Goal: Use online tool/utility: Utilize a website feature to perform a specific function

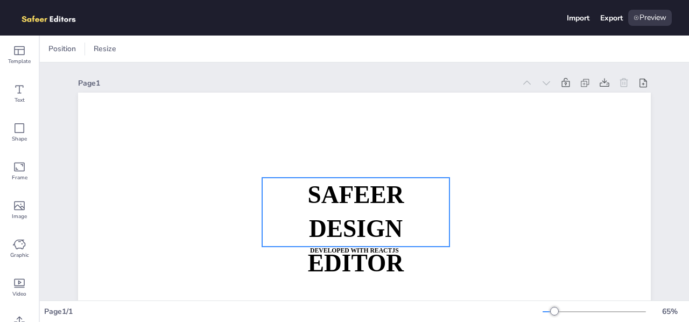
click at [357, 190] on strong "SAFEER" at bounding box center [355, 194] width 96 height 27
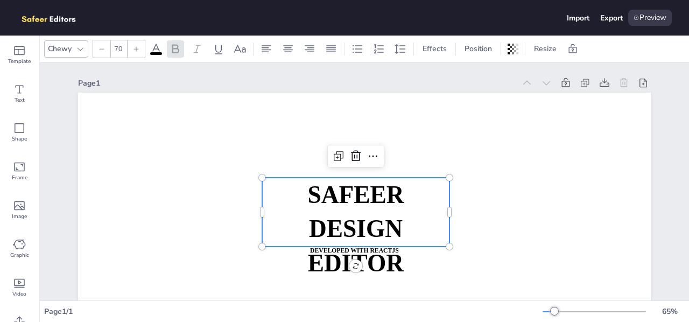
click at [357, 190] on strong "SAFEER" at bounding box center [355, 194] width 96 height 27
click at [352, 196] on span "SAFEER" at bounding box center [355, 194] width 96 height 27
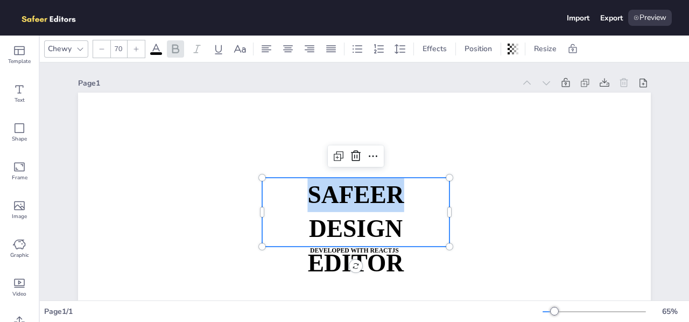
click at [352, 196] on span "SAFEER" at bounding box center [355, 194] width 96 height 27
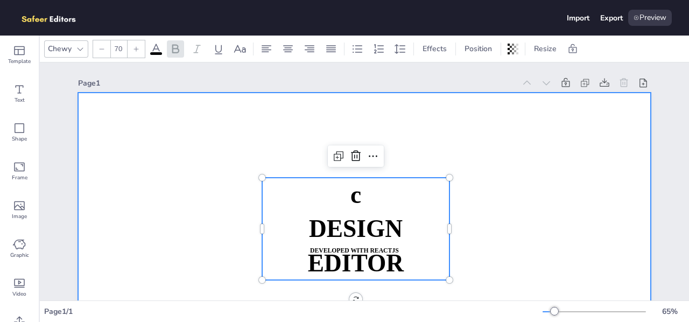
click at [433, 142] on div at bounding box center [364, 254] width 573 height 322
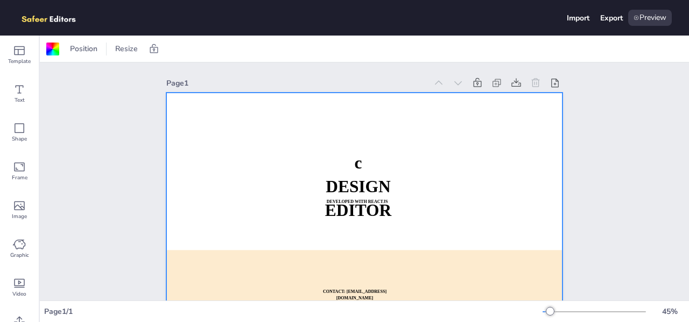
scroll to position [64, 0]
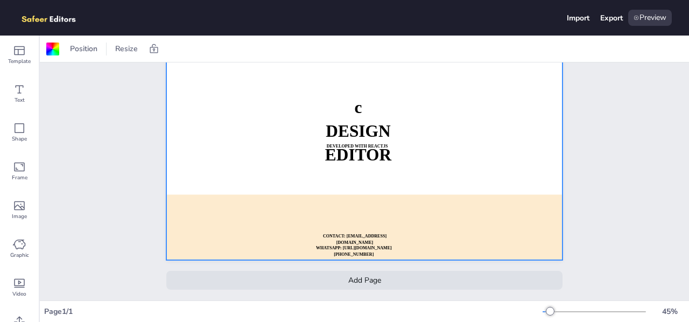
click at [359, 278] on div "Add Page" at bounding box center [364, 280] width 396 height 19
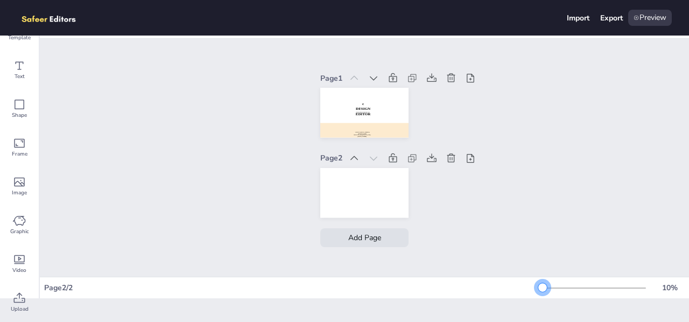
scroll to position [0, 0]
drag, startPoint x: 540, startPoint y: 290, endPoint x: 527, endPoint y: 292, distance: 13.0
click at [527, 292] on div "Page 2 / 2 10 %" at bounding box center [364, 287] width 649 height 17
click at [392, 78] on div at bounding box center [392, 78] width 15 height 15
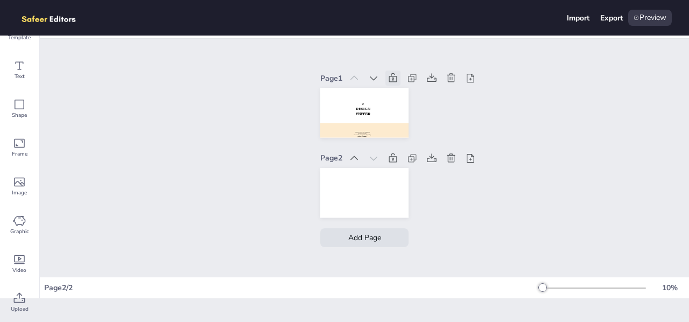
click at [392, 78] on div at bounding box center [392, 78] width 15 height 15
click at [431, 79] on div at bounding box center [431, 78] width 15 height 15
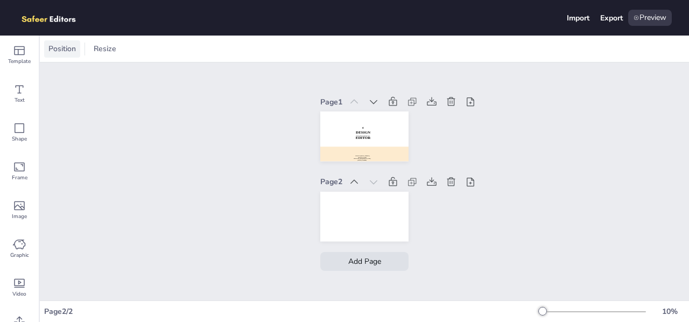
click at [72, 50] on span "Position" at bounding box center [62, 49] width 32 height 10
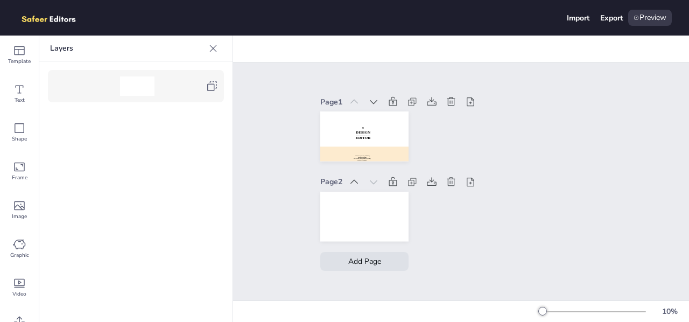
click at [209, 51] on icon at bounding box center [213, 48] width 11 height 11
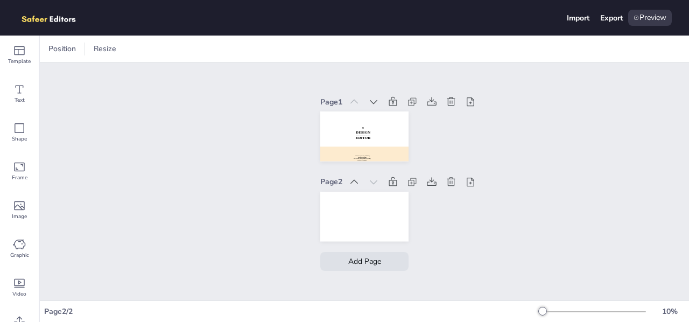
click at [87, 44] on div "Position Resize" at bounding box center [82, 48] width 76 height 17
click at [98, 47] on span "Resize" at bounding box center [105, 49] width 27 height 10
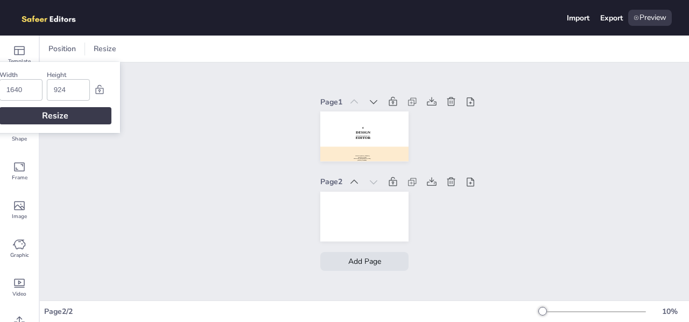
click at [72, 151] on div "Page 1 c DESIGN EDITOR DEVELOPED WITH REACTJS WHATSAPP: [URL][DOMAIN_NAME][PHON…" at bounding box center [364, 181] width 649 height 238
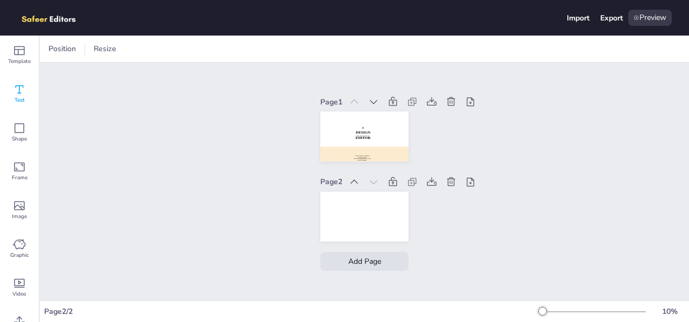
click at [14, 78] on div "Text" at bounding box center [19, 93] width 39 height 39
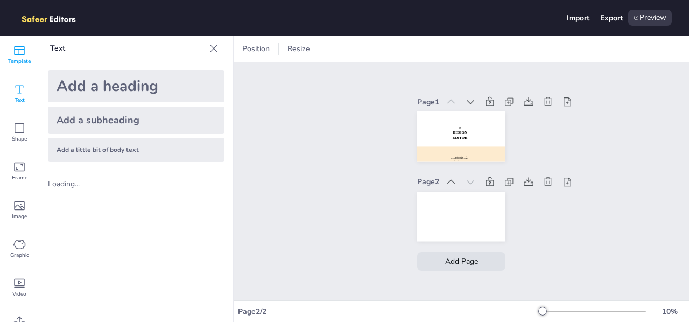
drag, startPoint x: 17, startPoint y: 96, endPoint x: 22, endPoint y: 65, distance: 31.1
click at [17, 90] on div "Text" at bounding box center [19, 93] width 39 height 39
click at [23, 59] on span "Template" at bounding box center [19, 61] width 23 height 9
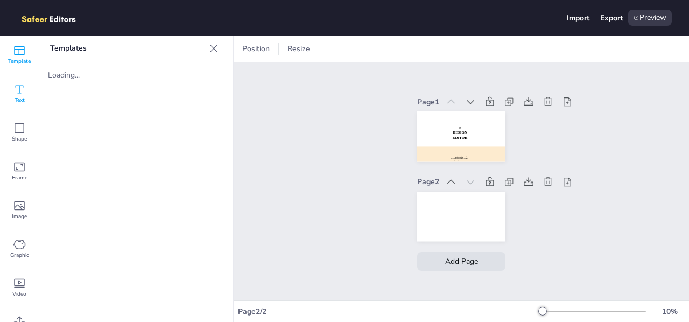
drag, startPoint x: 23, startPoint y: 59, endPoint x: 16, endPoint y: 88, distance: 29.9
click at [23, 64] on span "Template" at bounding box center [19, 61] width 23 height 9
click at [16, 93] on icon at bounding box center [19, 89] width 13 height 13
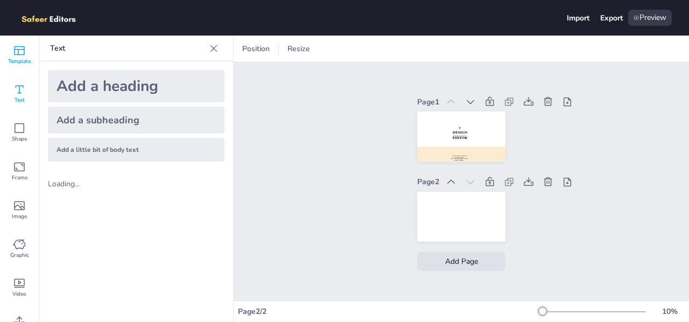
click at [17, 55] on icon at bounding box center [19, 50] width 13 height 13
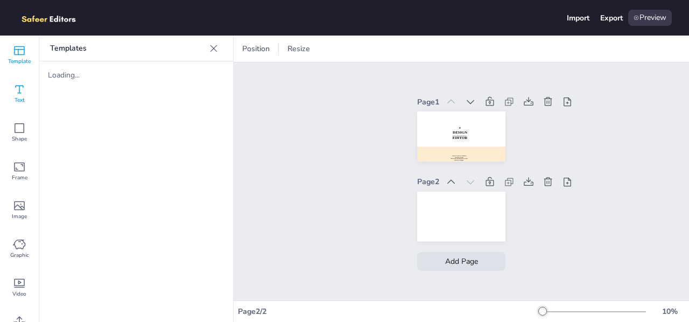
drag, startPoint x: 16, startPoint y: 86, endPoint x: 16, endPoint y: 102, distance: 16.2
click at [16, 87] on icon at bounding box center [19, 89] width 13 height 13
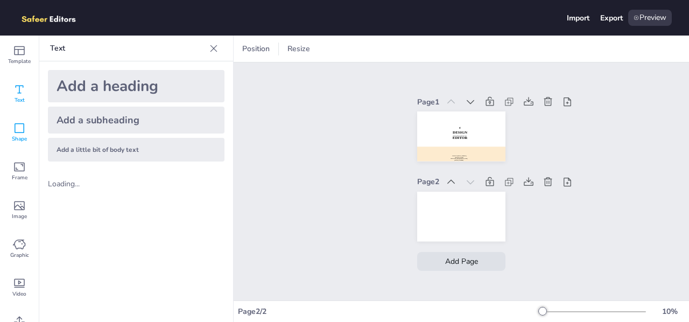
click at [13, 135] on span "Shape" at bounding box center [19, 139] width 15 height 9
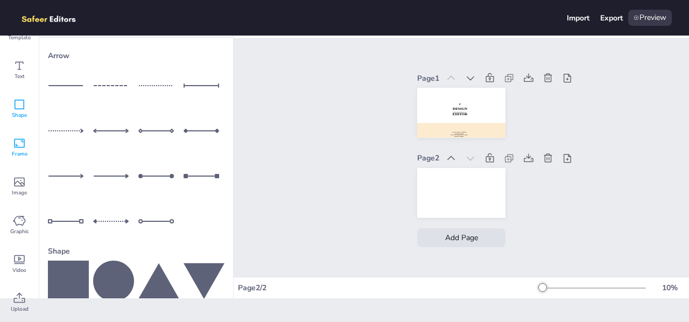
click at [17, 144] on icon at bounding box center [19, 143] width 13 height 13
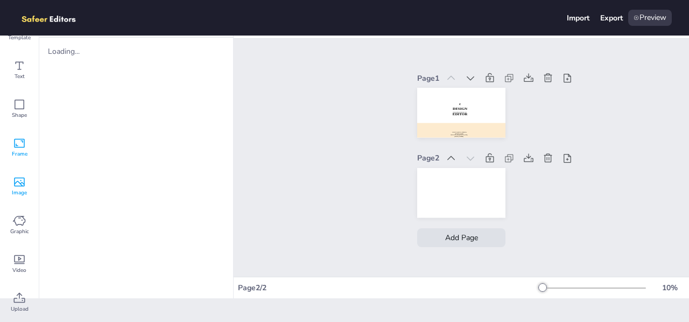
click at [19, 185] on icon at bounding box center [19, 181] width 13 height 13
click at [17, 227] on span "Graphic" at bounding box center [19, 231] width 19 height 9
click at [11, 270] on div "Video" at bounding box center [19, 263] width 39 height 39
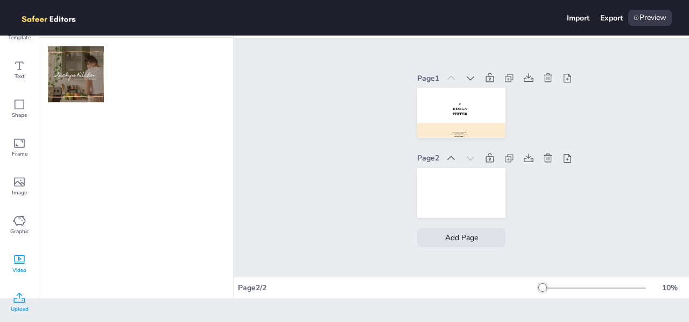
click at [14, 312] on span "Upload" at bounding box center [20, 309] width 18 height 9
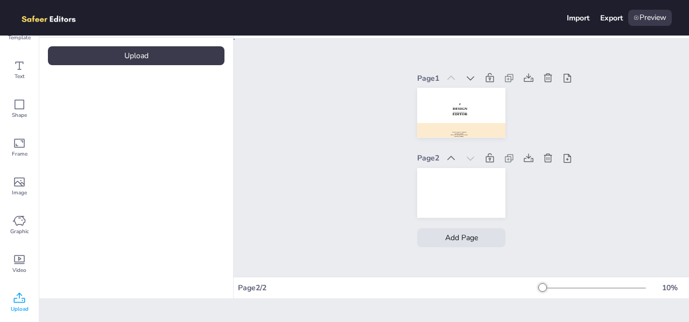
click at [314, 180] on div "Page 1 c DESIGN EDITOR DEVELOPED WITH REACTJS WHATSAPP: [URL][DOMAIN_NAME][PHON…" at bounding box center [461, 158] width 455 height 238
click at [325, 157] on div "Page 1 c DESIGN EDITOR DEVELOPED WITH REACTJS WHATSAPP: [URL][DOMAIN_NAME][PHON…" at bounding box center [461, 158] width 455 height 238
